Goal: Task Accomplishment & Management: Manage account settings

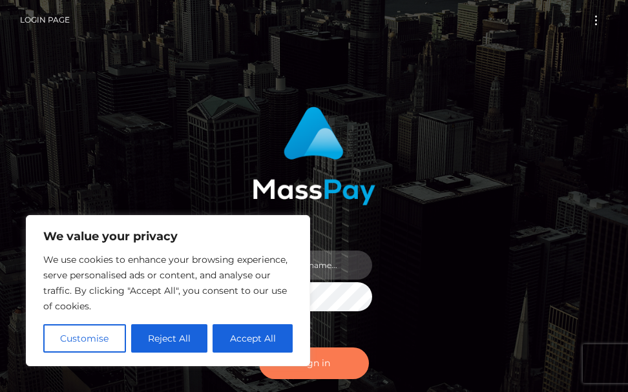
type input "terry.cope2"
click at [313, 367] on button "Sign in" at bounding box center [314, 363] width 110 height 32
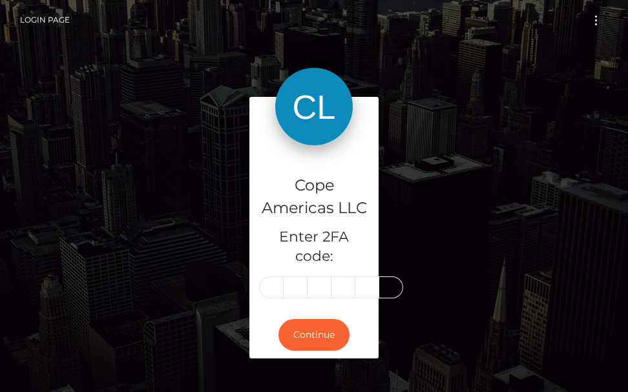
click at [267, 282] on input "text" at bounding box center [271, 287] width 25 height 22
type input "8"
type input "4"
type input "6"
type input "3"
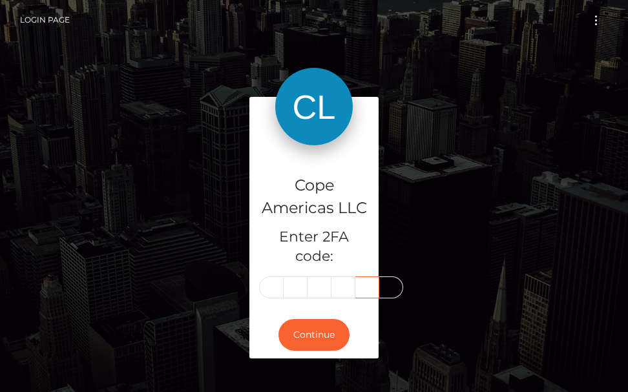
type input "5"
type input "0"
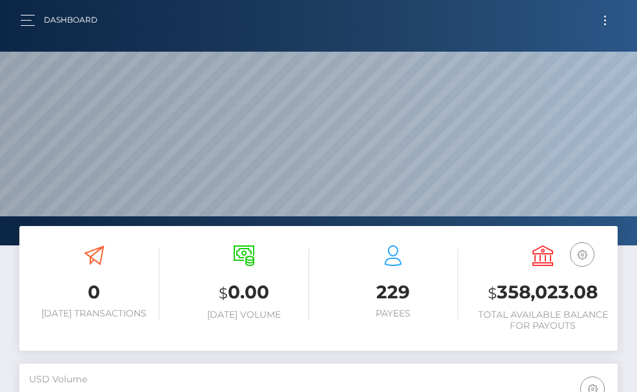
scroll to position [229, 289]
click at [602, 21] on button "Toggle navigation" at bounding box center [605, 20] width 24 height 17
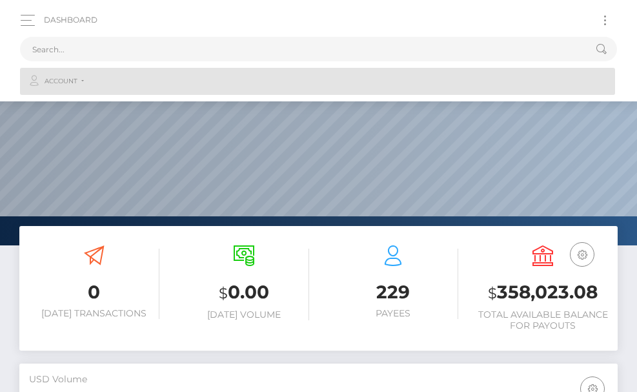
click at [76, 81] on span "Account" at bounding box center [61, 82] width 33 height 12
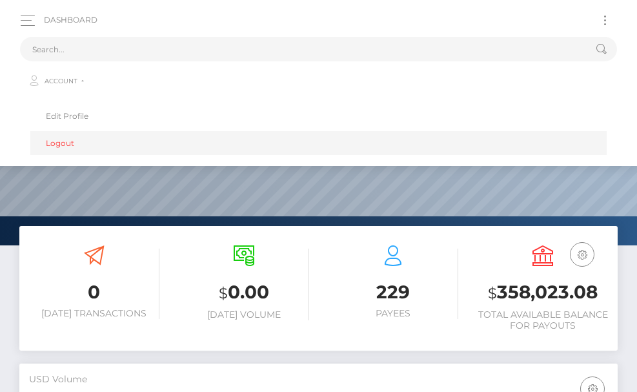
click at [65, 143] on link "Logout" at bounding box center [318, 143] width 577 height 24
